Goal: Task Accomplishment & Management: Use online tool/utility

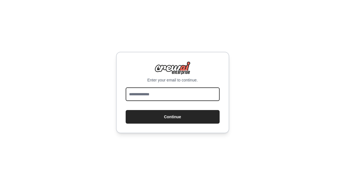
click at [171, 89] on input "email" at bounding box center [173, 95] width 94 height 14
click at [165, 91] on input "email" at bounding box center [173, 95] width 94 height 14
click at [106, 61] on div "Enter your email to continue. Continue" at bounding box center [172, 92] width 345 height 185
click at [151, 94] on input "email" at bounding box center [173, 95] width 94 height 14
click at [174, 49] on div "Enter your email to continue. Continue" at bounding box center [172, 92] width 345 height 185
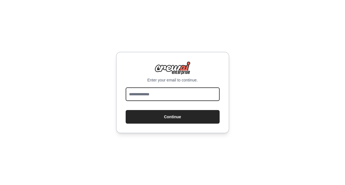
click at [176, 94] on input "email" at bounding box center [173, 95] width 94 height 14
type input "**********"
click at [126, 110] on button "Continue" at bounding box center [173, 117] width 94 height 14
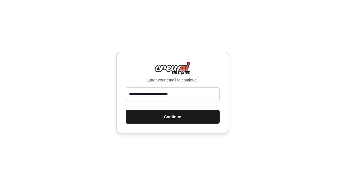
click at [175, 118] on button "Continue" at bounding box center [173, 117] width 94 height 14
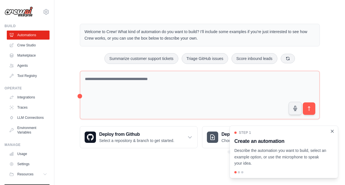
click at [332, 130] on icon "Close walkthrough" at bounding box center [332, 131] width 5 height 5
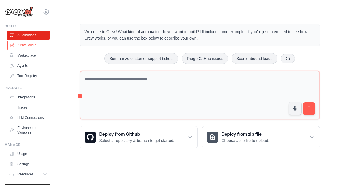
click at [24, 45] on link "Crew Studio" at bounding box center [28, 45] width 43 height 9
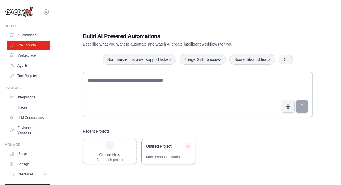
click at [189, 145] on icon at bounding box center [187, 145] width 3 height 3
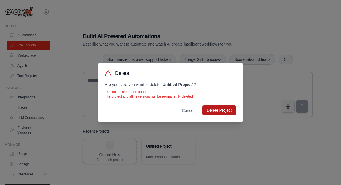
click at [221, 108] on button "Delete Project" at bounding box center [219, 110] width 34 height 10
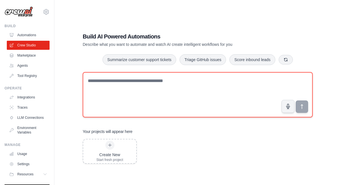
click at [142, 92] on textarea at bounding box center [198, 94] width 230 height 45
paste textarea "**********"
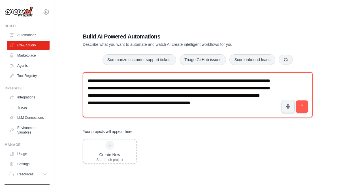
click at [87, 95] on textarea "**********" at bounding box center [198, 94] width 230 height 45
click at [88, 103] on textarea "**********" at bounding box center [198, 94] width 230 height 45
click at [87, 110] on textarea "**********" at bounding box center [198, 94] width 230 height 45
type textarea "**********"
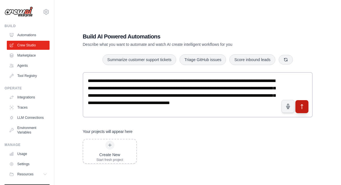
click at [300, 107] on icon "submit" at bounding box center [302, 107] width 6 height 6
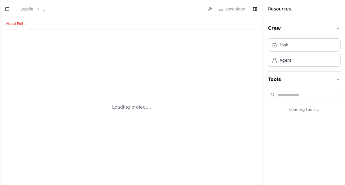
select select "****"
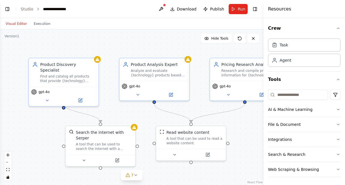
scroll to position [163, 0]
click at [336, 29] on icon "button" at bounding box center [338, 28] width 5 height 5
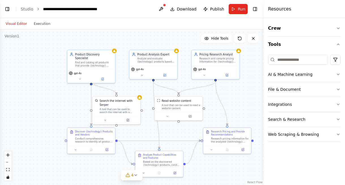
scroll to position [435, 0]
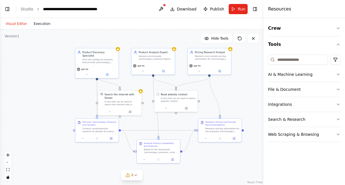
click at [41, 24] on button "Execution" at bounding box center [42, 23] width 24 height 7
click at [11, 23] on button "Visual Editor" at bounding box center [16, 23] width 28 height 7
click at [15, 22] on button "Visual Editor" at bounding box center [16, 23] width 28 height 7
click at [6, 7] on button "Toggle Left Sidebar" at bounding box center [7, 9] width 8 height 8
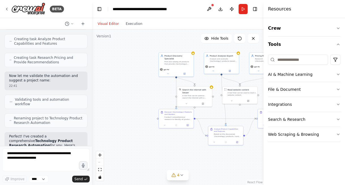
scroll to position [404, 0]
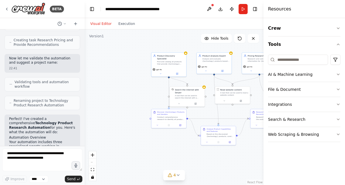
drag, startPoint x: 125, startPoint y: 71, endPoint x: 85, endPoint y: 71, distance: 40.2
click at [85, 71] on div "BETA I want to research all of the product available for a specific technology.…" at bounding box center [172, 92] width 345 height 185
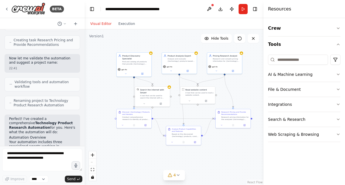
drag, startPoint x: 134, startPoint y: 72, endPoint x: 99, endPoint y: 72, distance: 34.8
click at [99, 72] on div ".deletable-edge-delete-btn { width: 20px; height: 20px; border: 0px solid #ffff…" at bounding box center [174, 107] width 179 height 156
drag, startPoint x: 136, startPoint y: 127, endPoint x: 112, endPoint y: 134, distance: 25.1
click at [112, 134] on div at bounding box center [108, 131] width 35 height 6
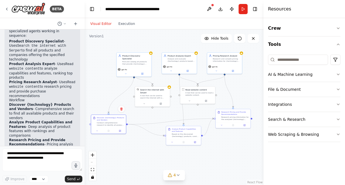
scroll to position [622, 0]
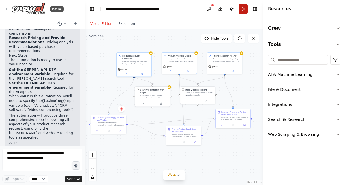
click at [243, 9] on button "Run" at bounding box center [243, 9] width 9 height 10
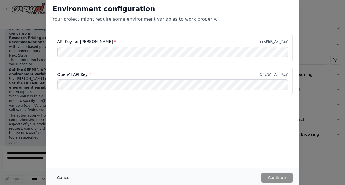
click at [60, 176] on button "Cancel" at bounding box center [64, 178] width 22 height 10
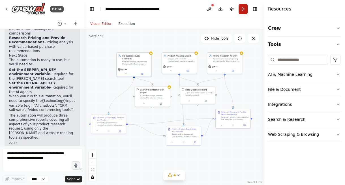
click at [243, 13] on button "Run" at bounding box center [243, 9] width 9 height 10
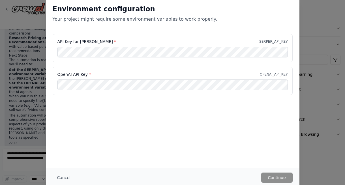
click at [272, 40] on p "SERPER_API_KEY" at bounding box center [273, 41] width 28 height 5
click at [67, 178] on button "Cancel" at bounding box center [64, 178] width 22 height 10
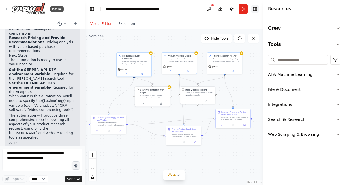
click at [255, 9] on button "Toggle Right Sidebar" at bounding box center [255, 9] width 8 height 8
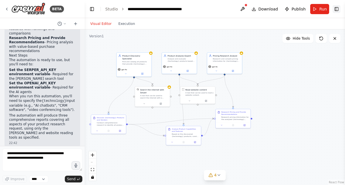
click at [337, 8] on button "Toggle Right Sidebar" at bounding box center [337, 9] width 8 height 8
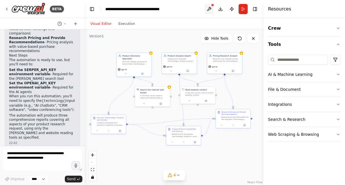
click at [208, 9] on button at bounding box center [209, 9] width 9 height 10
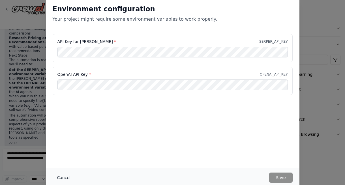
click at [63, 178] on button "Cancel" at bounding box center [64, 178] width 22 height 10
